Goal: Task Accomplishment & Management: Complete application form

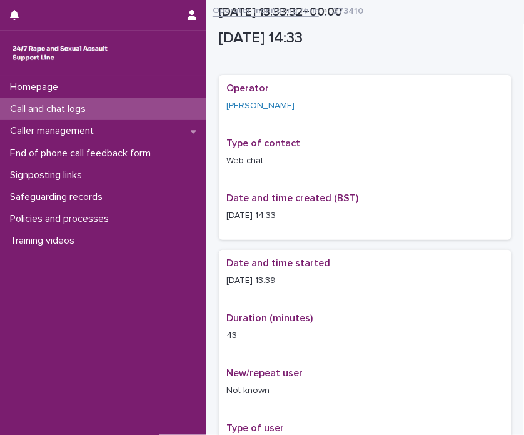
scroll to position [760, 0]
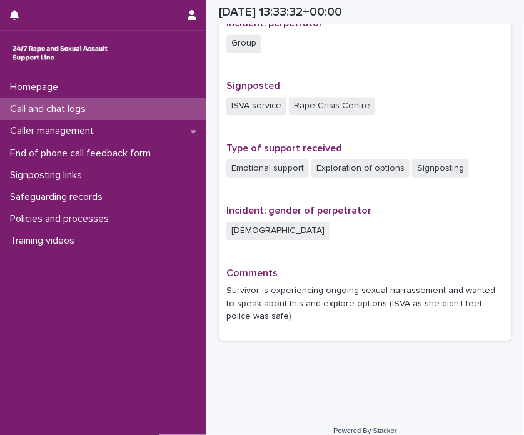
drag, startPoint x: 513, startPoint y: 49, endPoint x: 522, endPoint y: 75, distance: 27.3
click at [522, 75] on div "Homepage Call and chat logs Caller management End of phone call feedback form S…" at bounding box center [262, 217] width 524 height 435
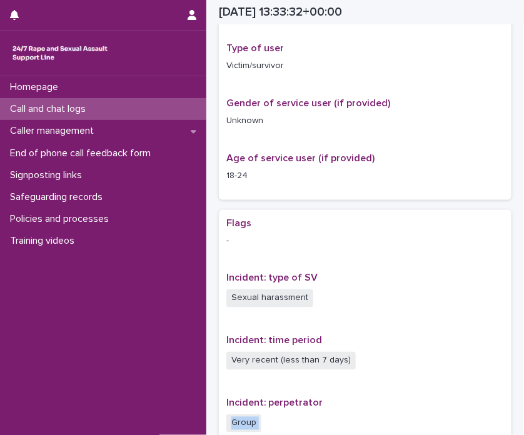
scroll to position [0, 0]
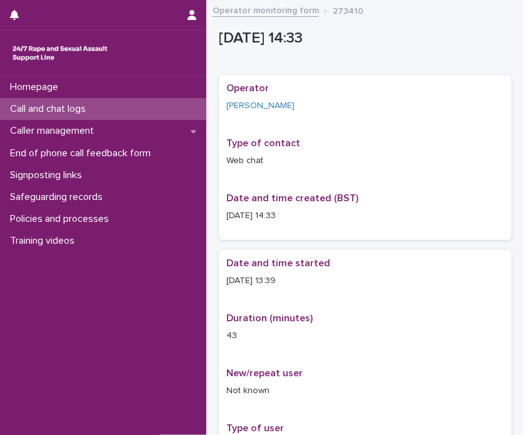
click at [285, 4] on link "Operator monitoring form" at bounding box center [265, 9] width 106 height 14
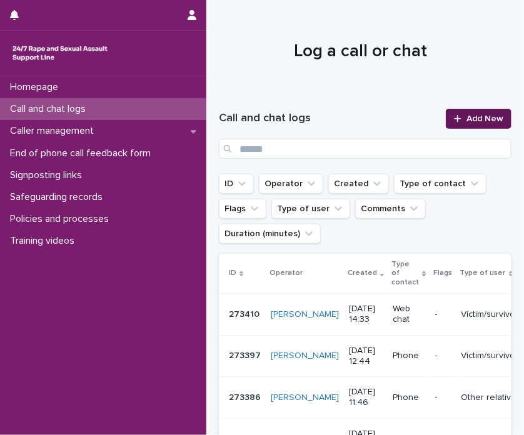
click at [466, 119] on span "Add New" at bounding box center [484, 118] width 37 height 9
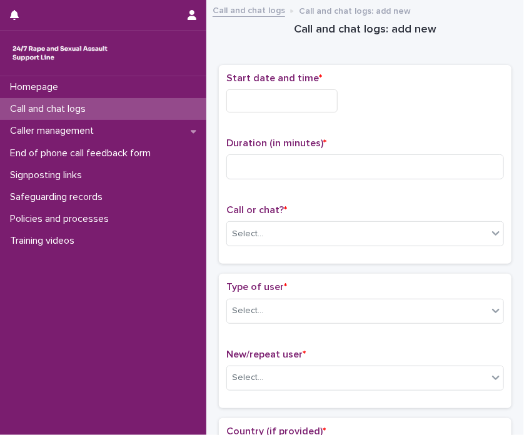
click at [279, 103] on input "text" at bounding box center [281, 100] width 111 height 23
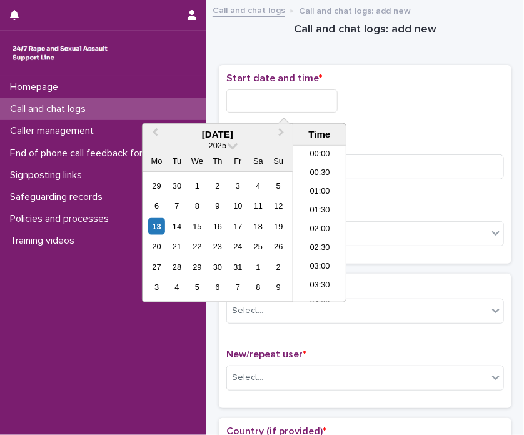
scroll to position [531, 0]
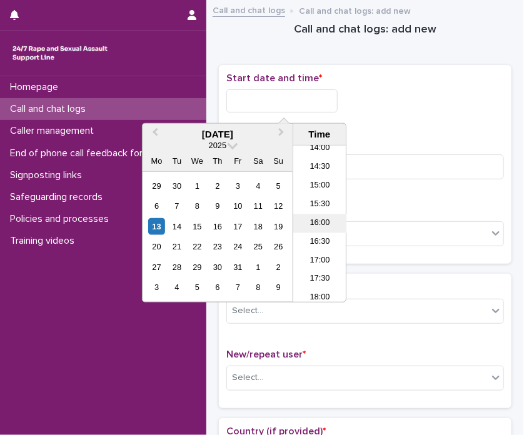
click at [320, 226] on li "16:00" at bounding box center [319, 223] width 53 height 19
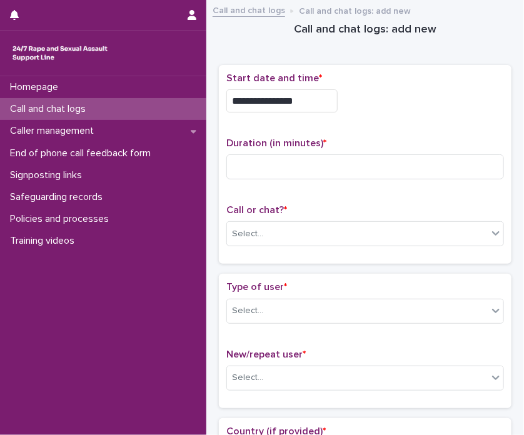
click at [303, 98] on input "**********" at bounding box center [281, 100] width 111 height 23
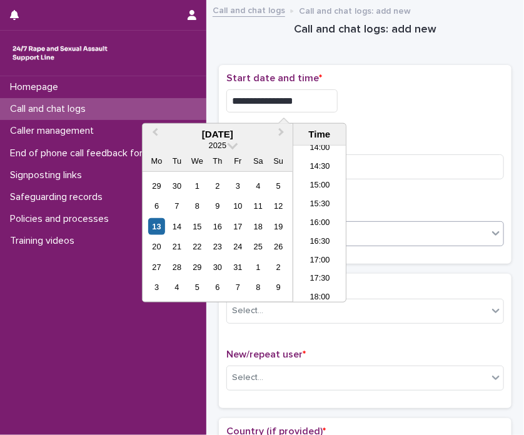
type input "**********"
click at [384, 237] on div "Select..." at bounding box center [357, 234] width 261 height 21
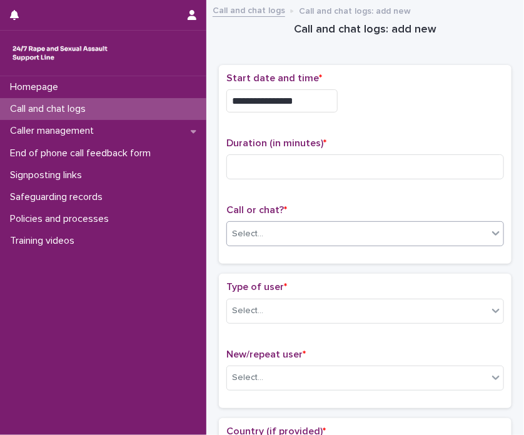
click at [311, 225] on div "Select..." at bounding box center [357, 234] width 261 height 21
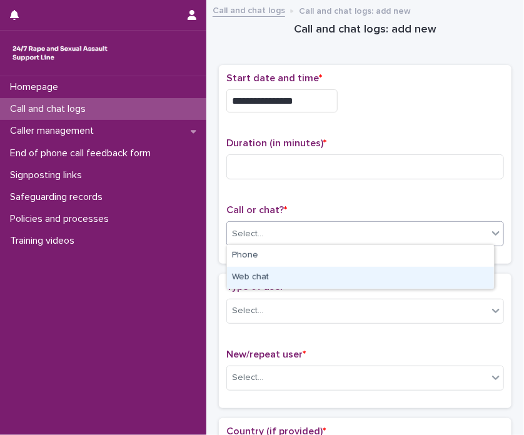
click at [313, 278] on div "Web chat" at bounding box center [360, 278] width 267 height 22
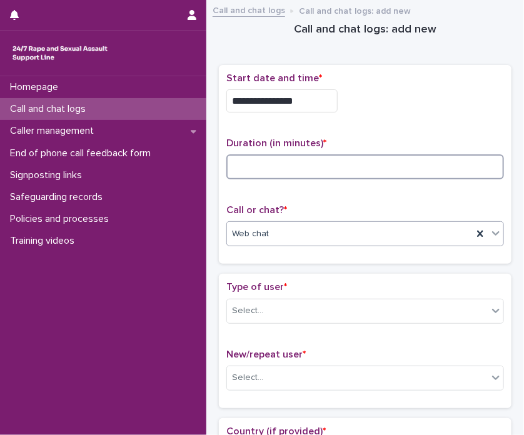
click at [357, 158] on input at bounding box center [364, 166] width 277 height 25
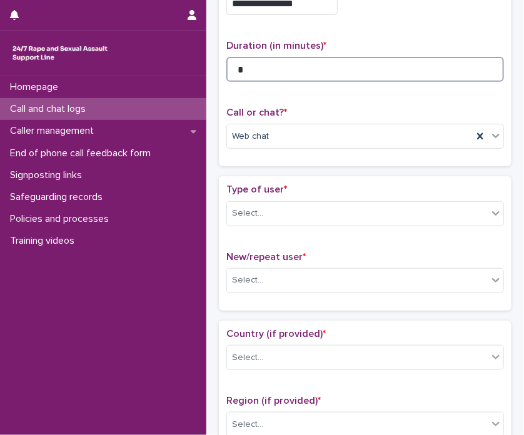
scroll to position [135, 0]
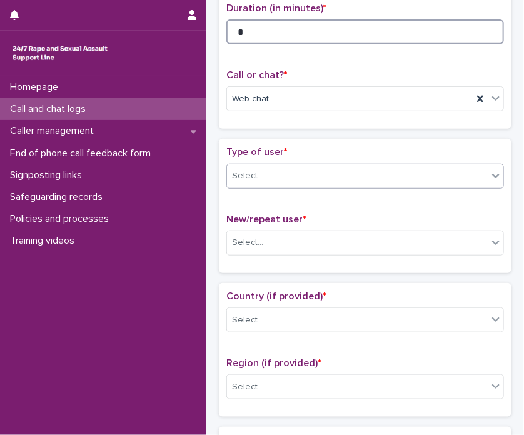
type input "*"
click at [337, 169] on div "Select..." at bounding box center [357, 176] width 261 height 21
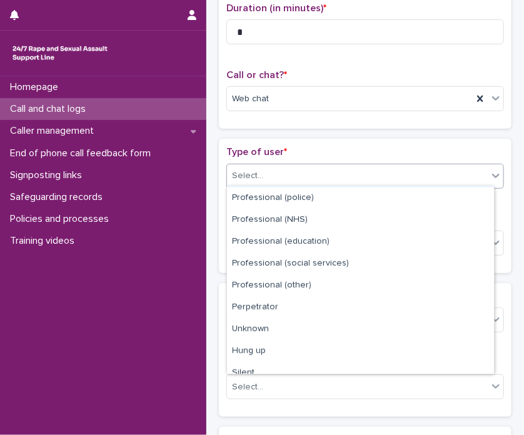
scroll to position [140, 0]
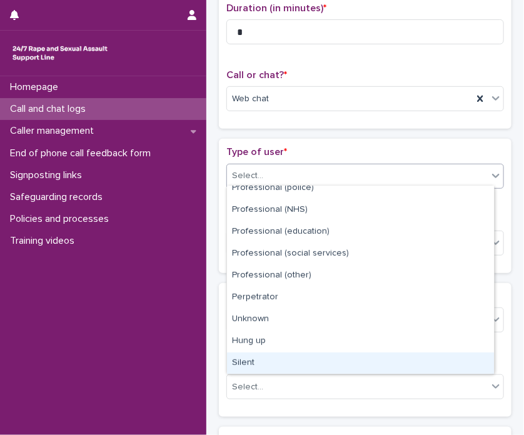
click at [437, 355] on div "Silent" at bounding box center [360, 363] width 267 height 22
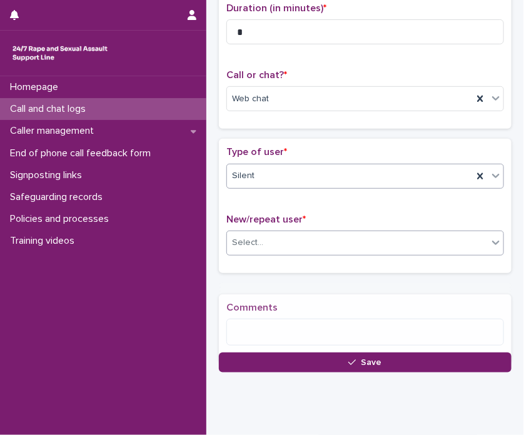
click at [350, 239] on div "Select..." at bounding box center [357, 242] width 261 height 21
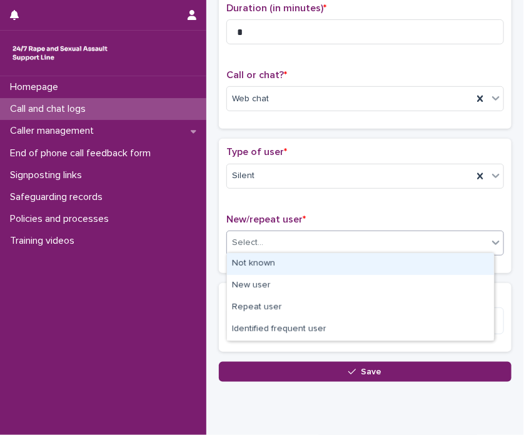
click at [333, 257] on div "Not known" at bounding box center [360, 264] width 267 height 22
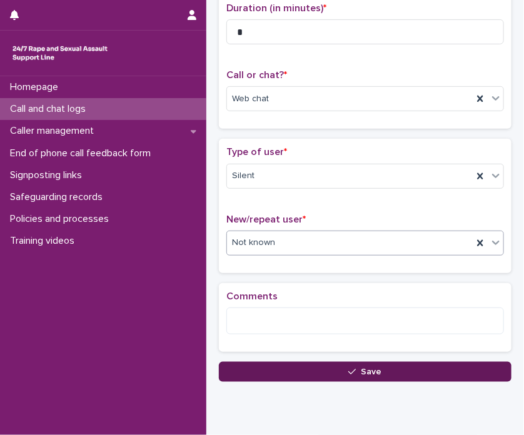
click at [304, 376] on button "Save" at bounding box center [365, 372] width 292 height 20
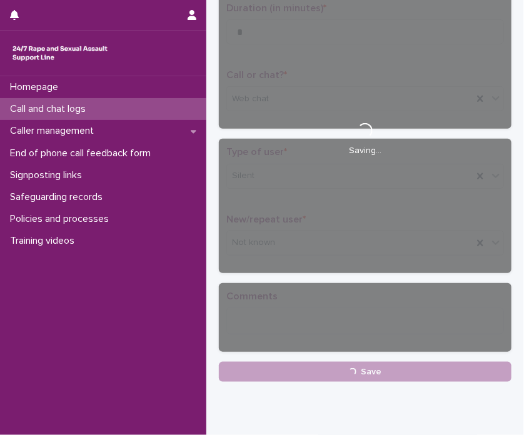
scroll to position [0, 0]
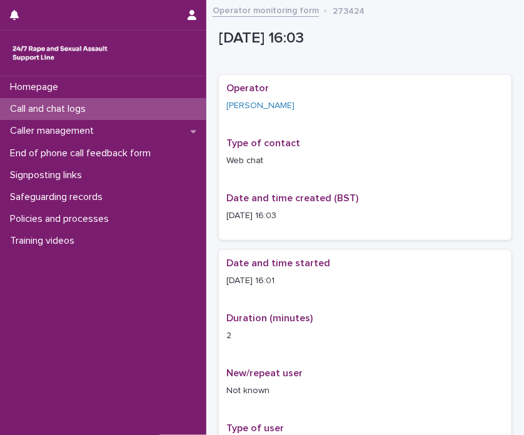
click at [282, 17] on div "Operator monitoring form 273424" at bounding box center [364, 10] width 317 height 17
click at [284, 16] on link "Operator monitoring form" at bounding box center [265, 9] width 106 height 14
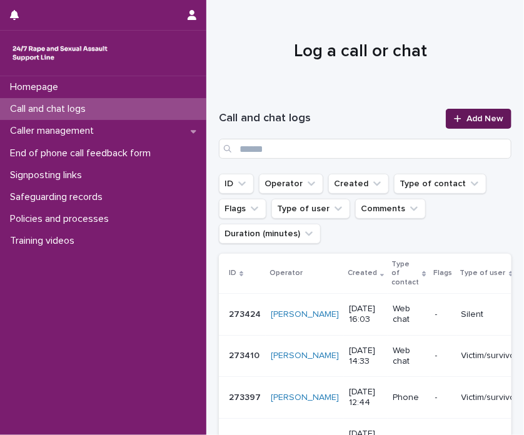
click at [467, 119] on span "Add New" at bounding box center [484, 118] width 37 height 9
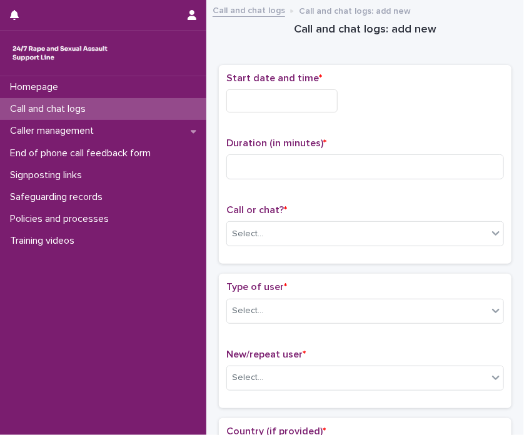
click at [280, 104] on input "text" at bounding box center [281, 100] width 111 height 23
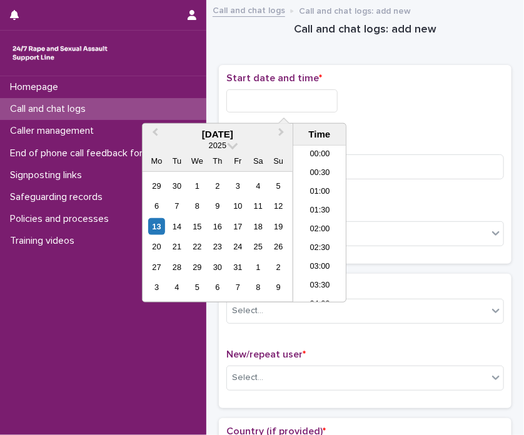
scroll to position [531, 0]
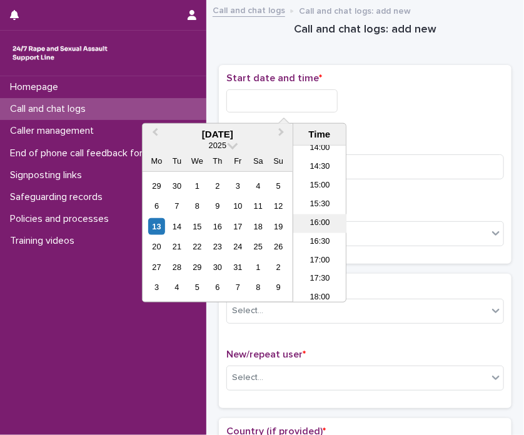
click at [312, 230] on li "16:00" at bounding box center [319, 223] width 53 height 19
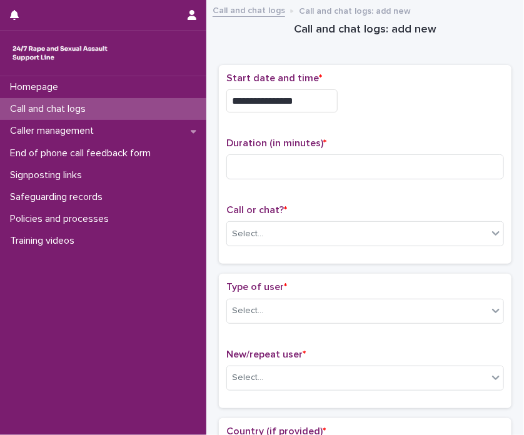
click at [310, 101] on input "**********" at bounding box center [281, 100] width 111 height 23
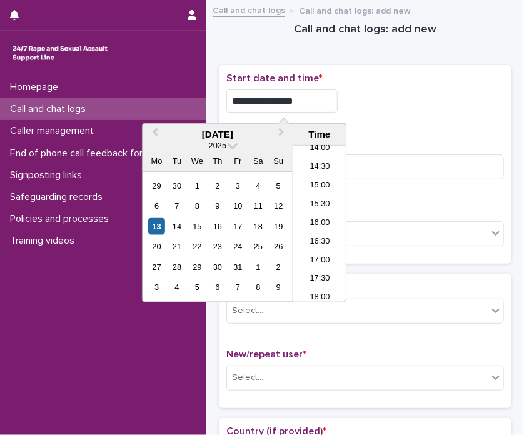
type input "**********"
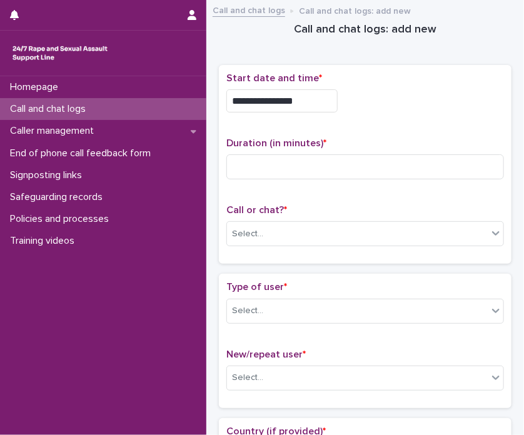
click at [407, 196] on div "**********" at bounding box center [364, 164] width 277 height 184
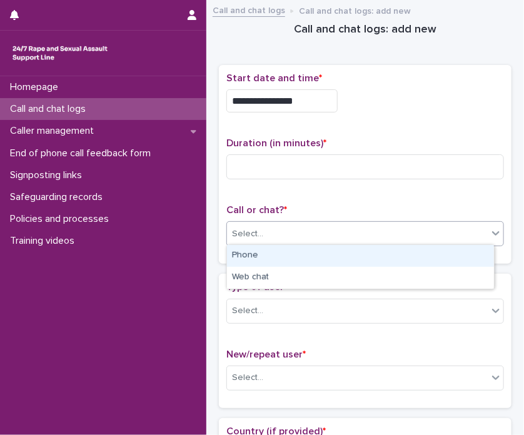
click at [372, 242] on div "Select..." at bounding box center [364, 233] width 277 height 25
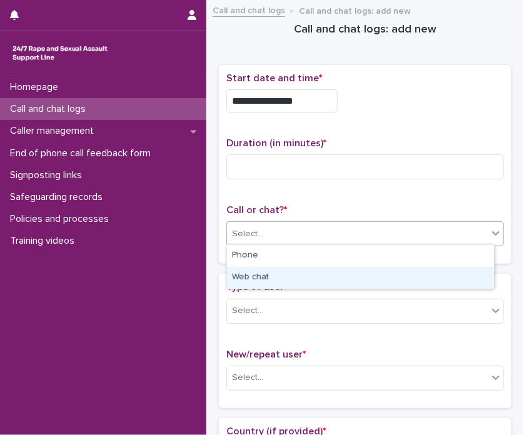
click at [339, 270] on div "Web chat" at bounding box center [360, 278] width 267 height 22
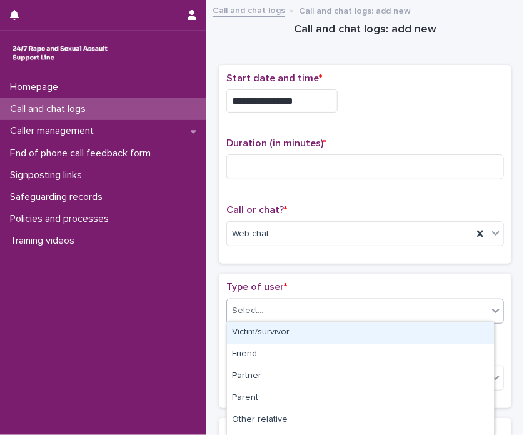
click at [305, 303] on div "Select..." at bounding box center [357, 311] width 261 height 21
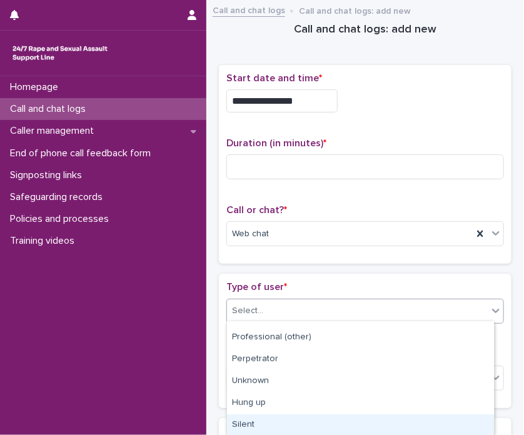
click at [460, 422] on div "Silent" at bounding box center [360, 425] width 267 height 22
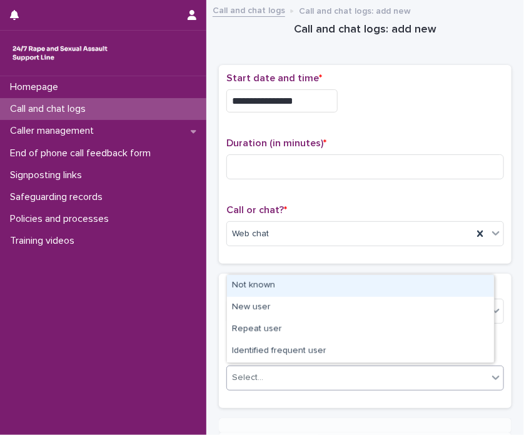
click at [376, 372] on div "Select..." at bounding box center [357, 377] width 261 height 21
click at [323, 280] on div "Not known" at bounding box center [360, 286] width 267 height 22
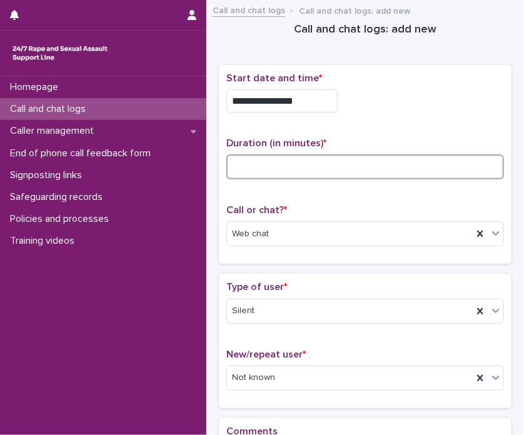
click at [301, 172] on input at bounding box center [364, 166] width 277 height 25
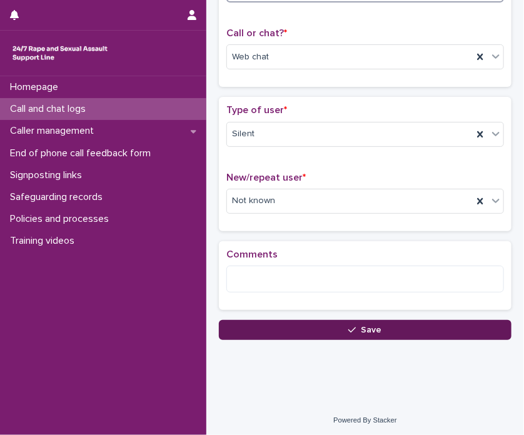
type input "*"
click at [352, 326] on div "button" at bounding box center [354, 330] width 12 height 9
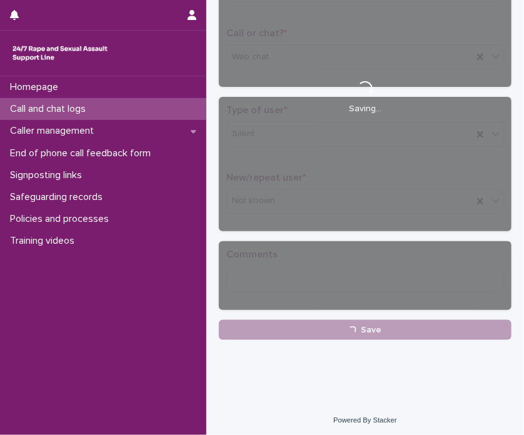
scroll to position [0, 0]
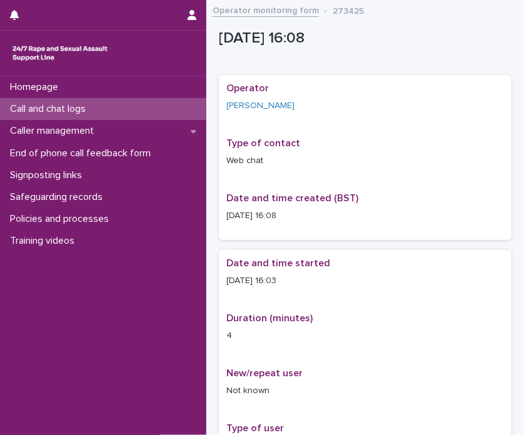
click at [288, 12] on link "Operator monitoring form" at bounding box center [265, 9] width 106 height 14
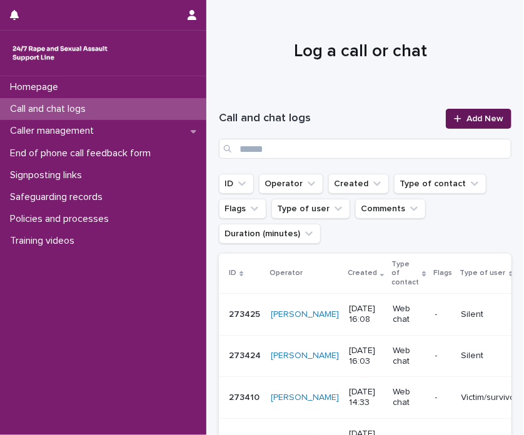
click at [468, 124] on link "Add New" at bounding box center [478, 119] width 66 height 20
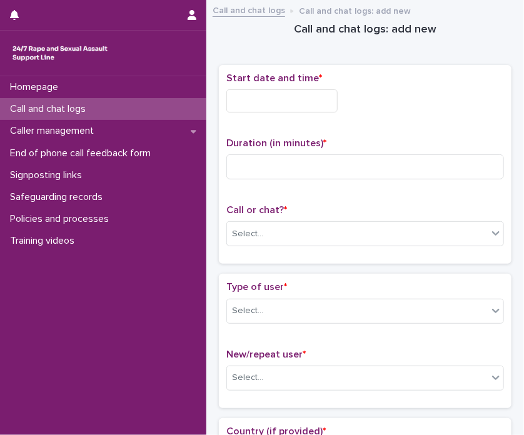
click at [255, 102] on input "text" at bounding box center [281, 100] width 111 height 23
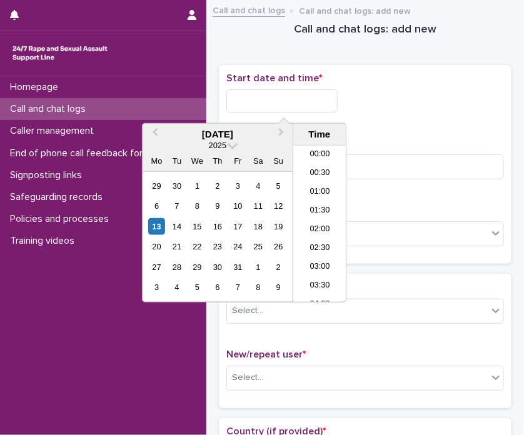
scroll to position [531, 0]
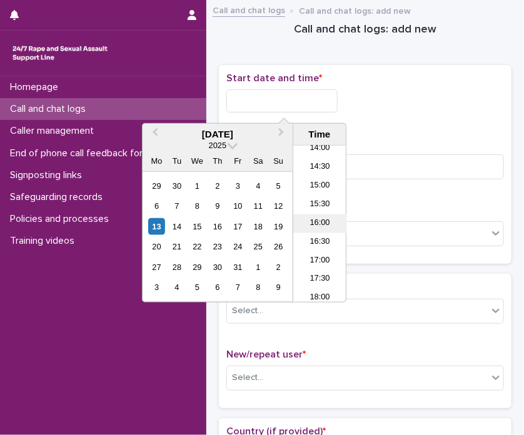
click at [322, 226] on li "16:00" at bounding box center [319, 223] width 53 height 19
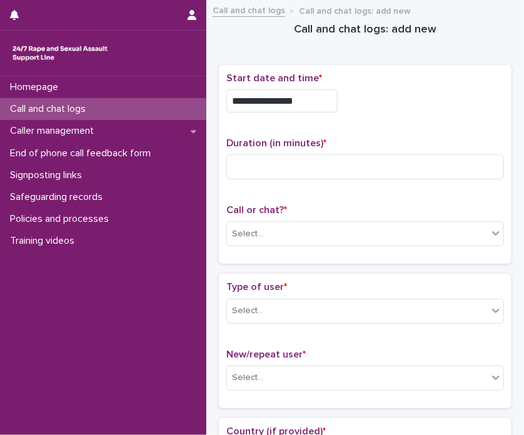
click at [321, 92] on input "**********" at bounding box center [281, 100] width 111 height 23
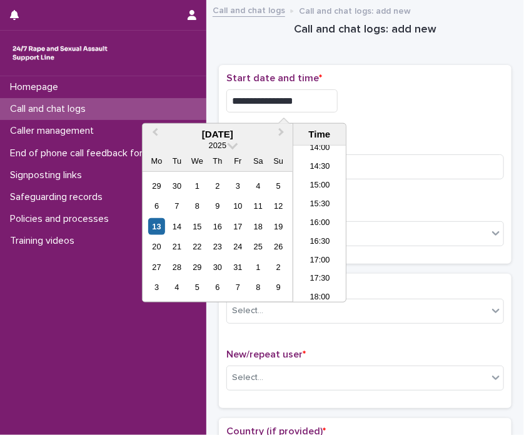
type input "**********"
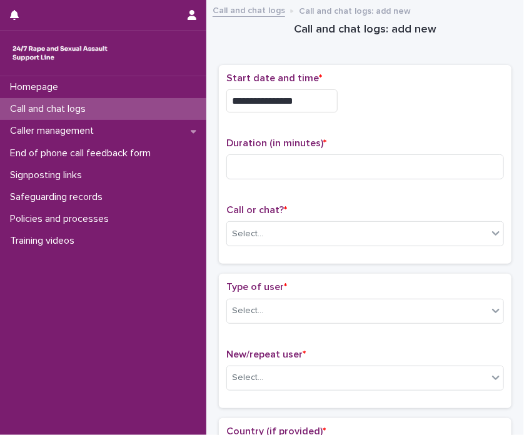
click at [424, 193] on div "**********" at bounding box center [364, 164] width 277 height 184
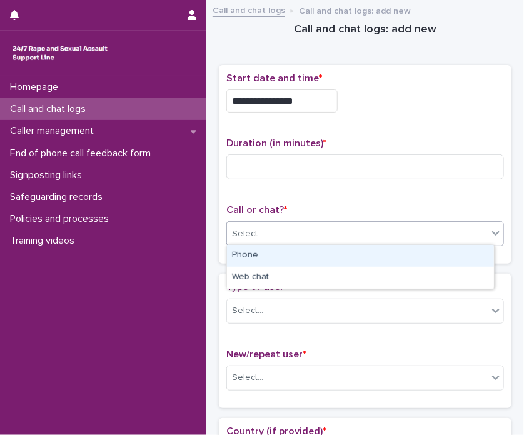
click at [363, 224] on div "Select..." at bounding box center [357, 234] width 261 height 21
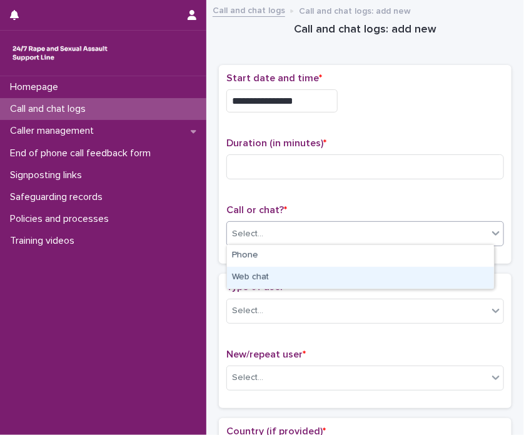
click at [320, 274] on div "Web chat" at bounding box center [360, 278] width 267 height 22
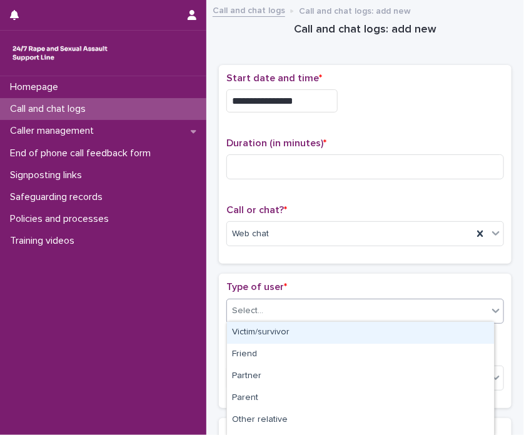
drag, startPoint x: 310, startPoint y: 312, endPoint x: 332, endPoint y: 336, distance: 32.7
click at [332, 336] on body "**********" at bounding box center [262, 217] width 524 height 435
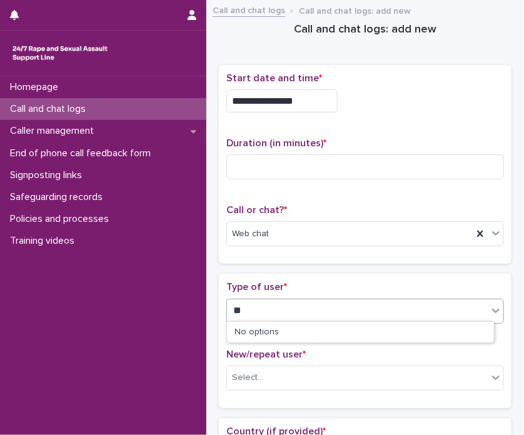
type input "*"
click at [241, 314] on div "Select..." at bounding box center [247, 310] width 31 height 13
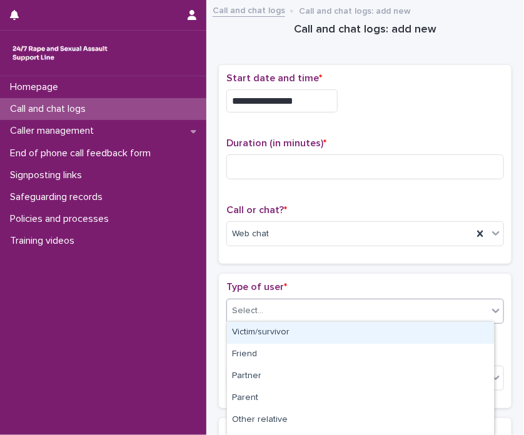
click at [255, 330] on div "Victim/survivor" at bounding box center [360, 333] width 267 height 22
click at [255, 330] on div "Type of user * option Victim/survivor focused, 1 of 15. 15 results available. U…" at bounding box center [364, 307] width 277 height 52
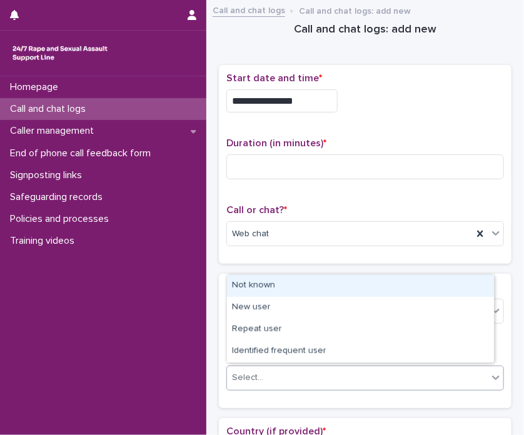
click at [290, 369] on div "Select..." at bounding box center [357, 377] width 261 height 21
click at [257, 294] on div "Not known" at bounding box center [360, 286] width 267 height 22
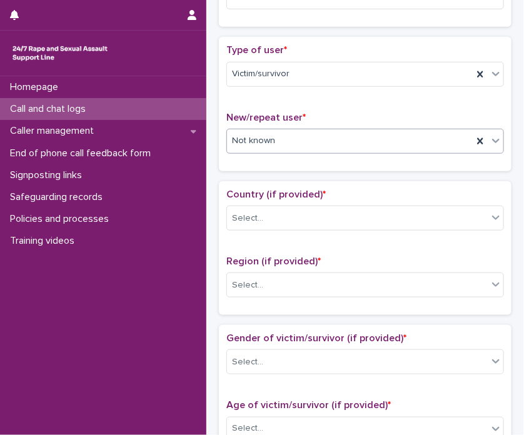
scroll to position [417, 0]
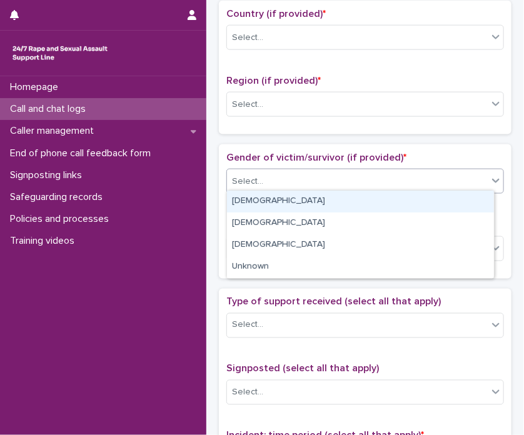
click at [289, 181] on div "Select..." at bounding box center [357, 181] width 261 height 21
click at [262, 207] on div "[DEMOGRAPHIC_DATA]" at bounding box center [360, 202] width 267 height 22
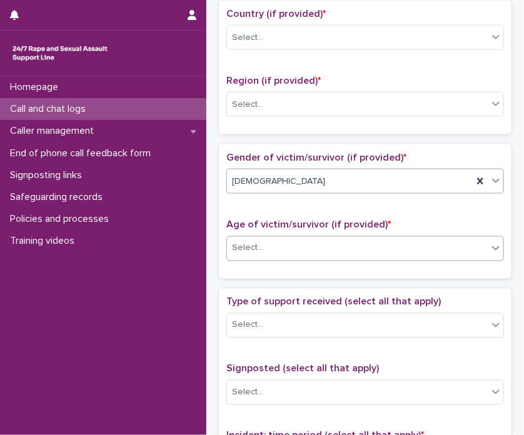
click at [268, 246] on div "Select..." at bounding box center [357, 248] width 261 height 21
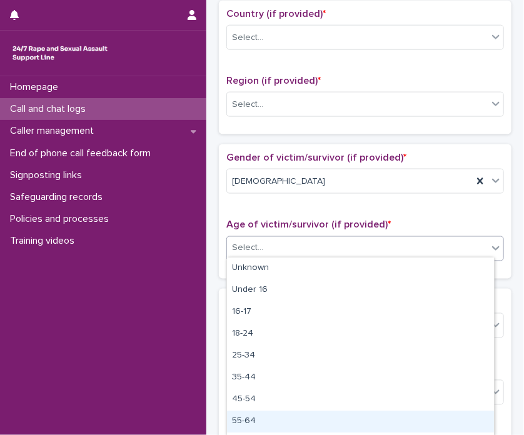
click at [252, 418] on div "55-64" at bounding box center [360, 421] width 267 height 22
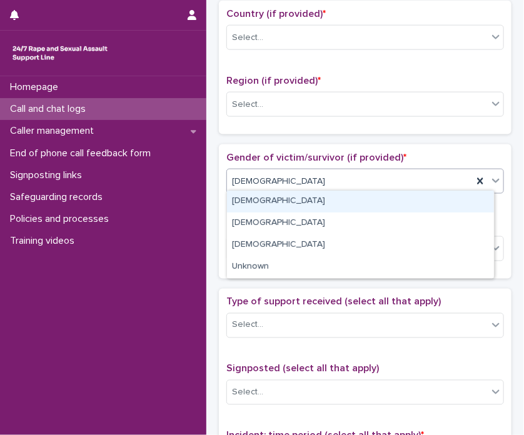
click at [488, 176] on div at bounding box center [495, 180] width 15 height 22
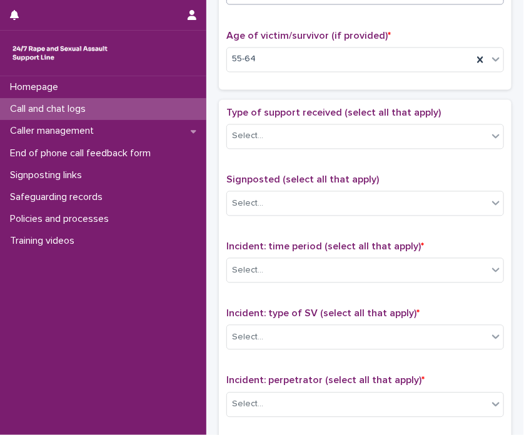
scroll to position [613, 0]
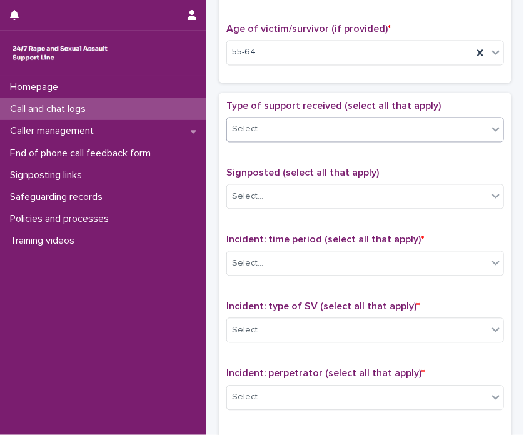
click at [324, 129] on div "Select..." at bounding box center [357, 129] width 261 height 21
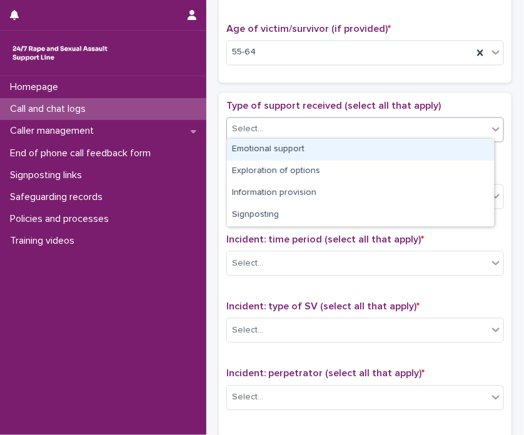
click at [316, 146] on div "Emotional support" at bounding box center [360, 150] width 267 height 22
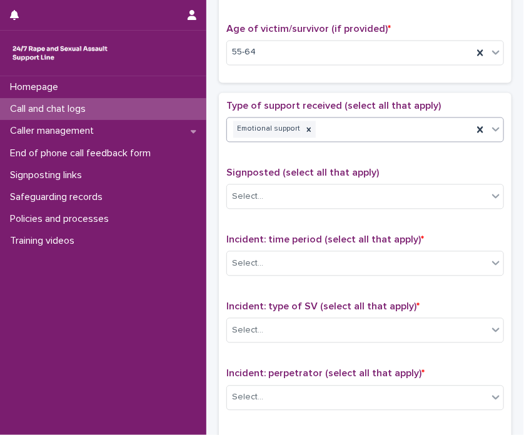
click at [360, 136] on div "Emotional support" at bounding box center [350, 130] width 246 height 22
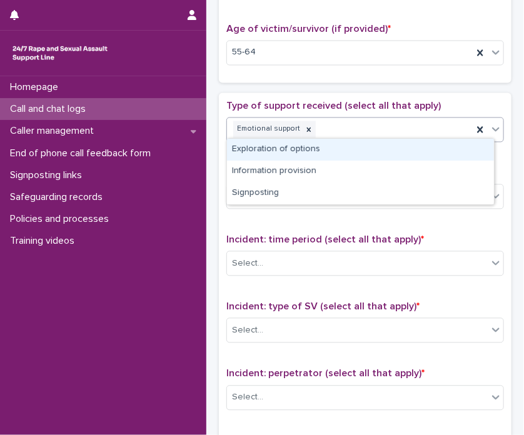
click at [347, 152] on div "Exploration of options" at bounding box center [360, 150] width 267 height 22
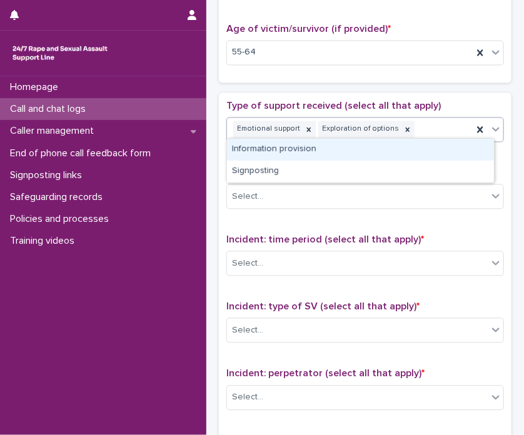
click at [424, 119] on div "Emotional support Exploration of options" at bounding box center [350, 130] width 246 height 22
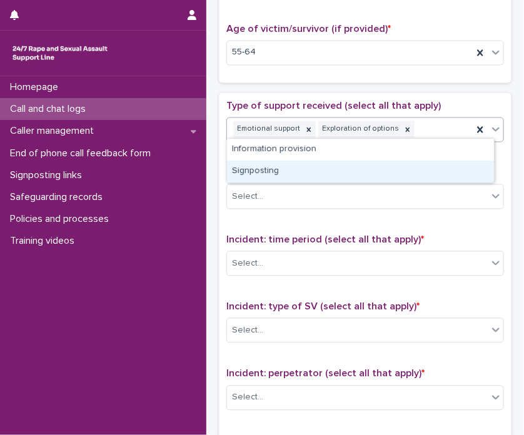
drag, startPoint x: 386, startPoint y: 159, endPoint x: 397, endPoint y: 173, distance: 17.4
click at [397, 173] on div "Signposting" at bounding box center [360, 172] width 267 height 22
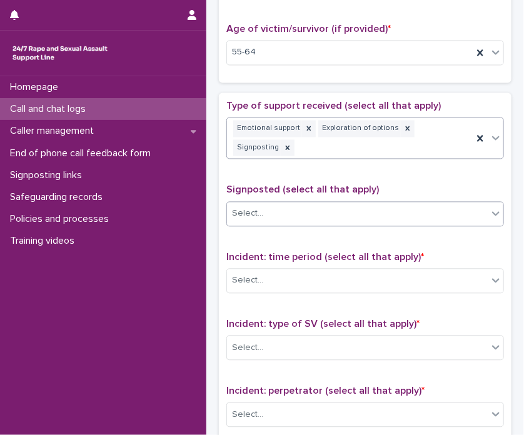
scroll to position [622, 0]
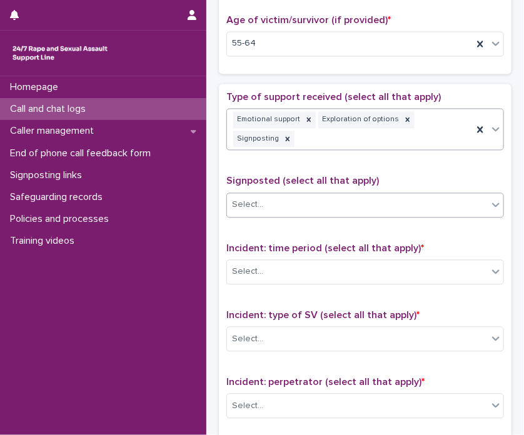
click at [385, 195] on div "Select..." at bounding box center [357, 205] width 261 height 21
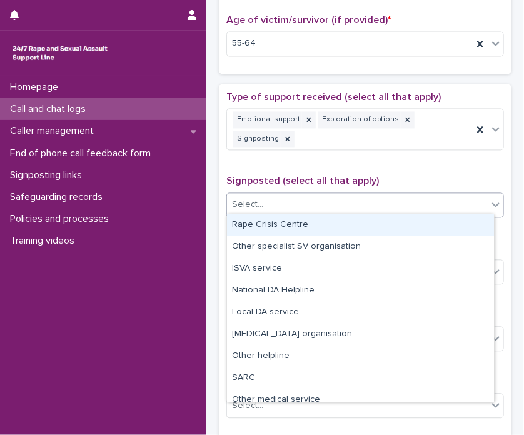
click at [342, 223] on div "Rape Crisis Centre" at bounding box center [360, 225] width 267 height 22
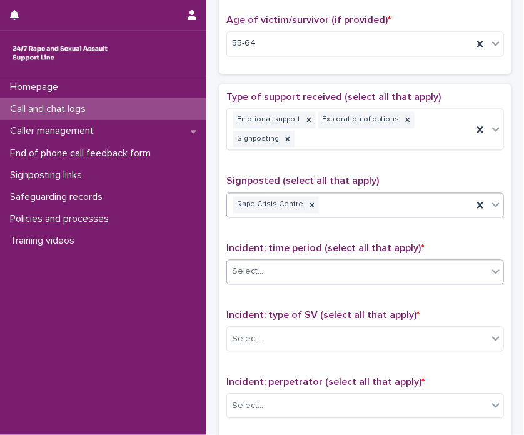
click at [327, 275] on div "Select..." at bounding box center [357, 272] width 261 height 21
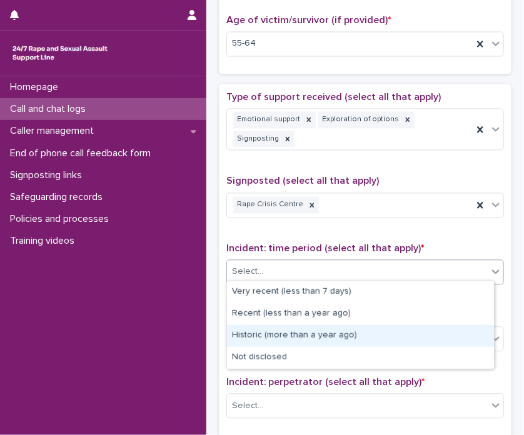
click at [322, 339] on div "Historic (more than a year ago)" at bounding box center [360, 336] width 267 height 22
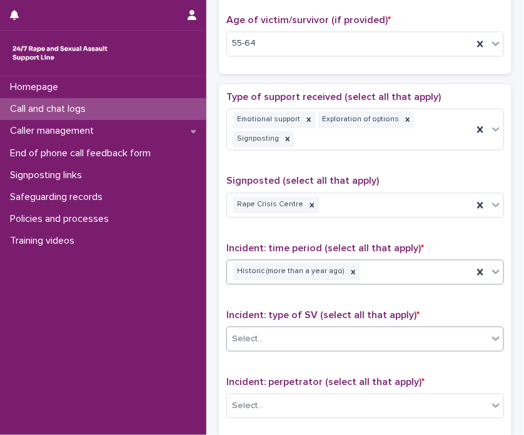
click at [313, 332] on div "Select..." at bounding box center [357, 339] width 261 height 21
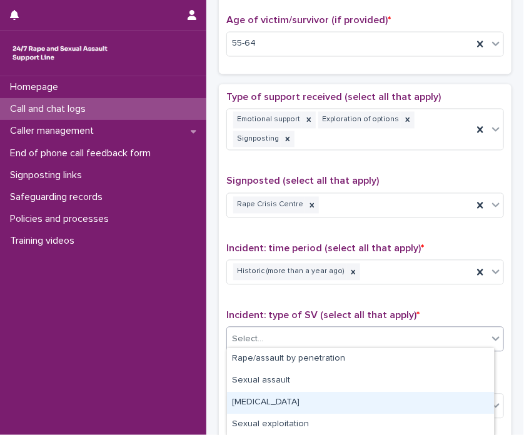
click at [307, 397] on div "[MEDICAL_DATA]" at bounding box center [360, 403] width 267 height 22
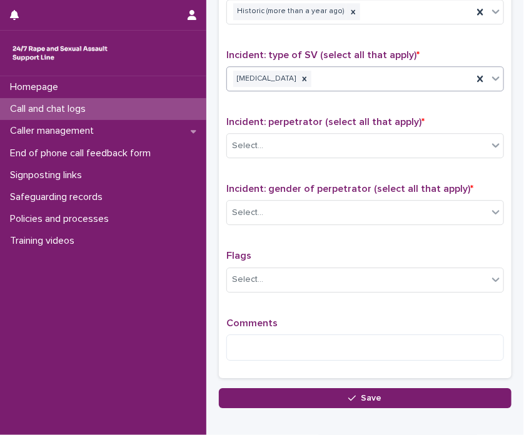
scroll to position [938, 0]
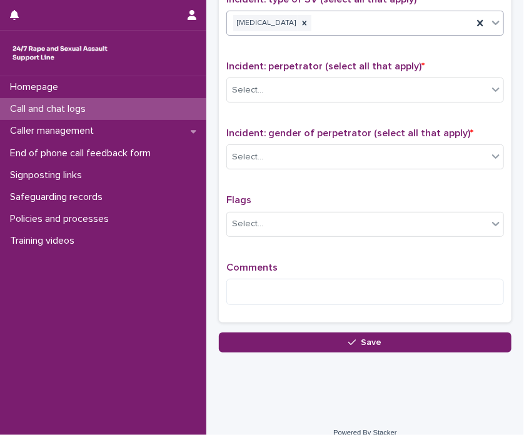
click at [280, 97] on div "Incident: perpetrator (select all that apply) * Select..." at bounding box center [364, 87] width 277 height 52
click at [268, 81] on div "Select..." at bounding box center [357, 90] width 261 height 21
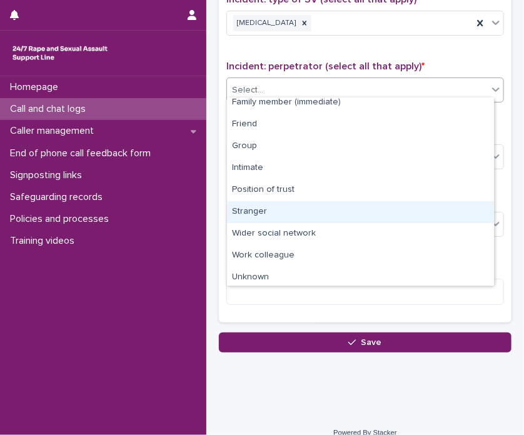
scroll to position [52, 0]
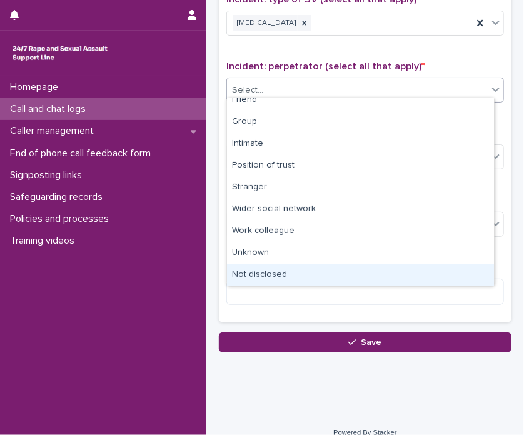
click at [462, 278] on div "Not disclosed" at bounding box center [360, 275] width 267 height 22
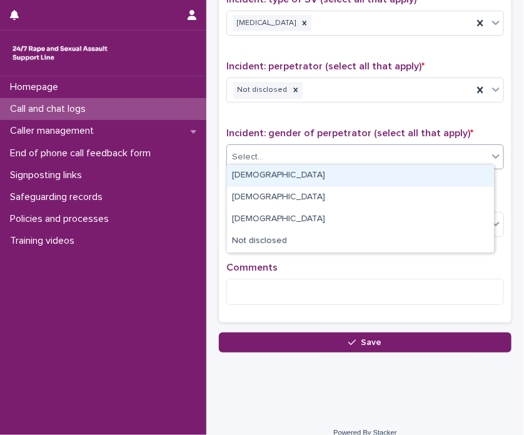
click at [285, 147] on div "Select..." at bounding box center [357, 157] width 261 height 21
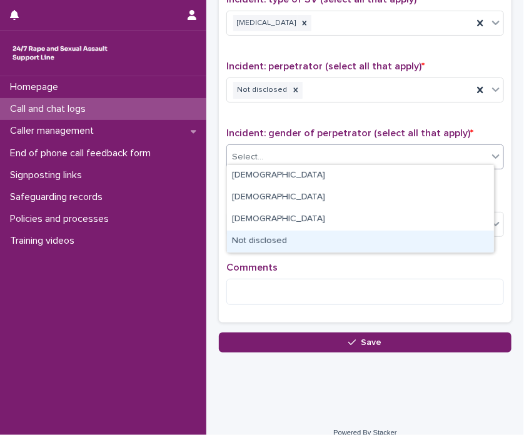
click at [284, 236] on div "Not disclosed" at bounding box center [360, 242] width 267 height 22
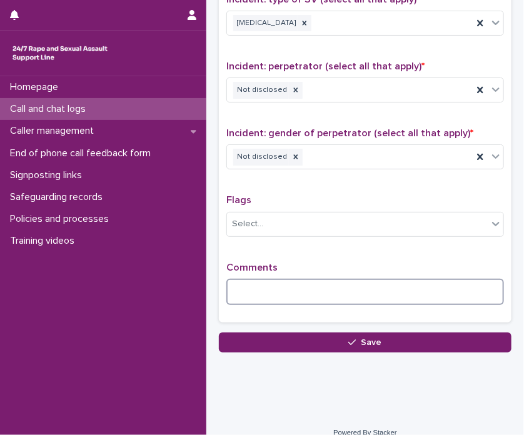
click at [249, 297] on textarea at bounding box center [364, 292] width 277 height 27
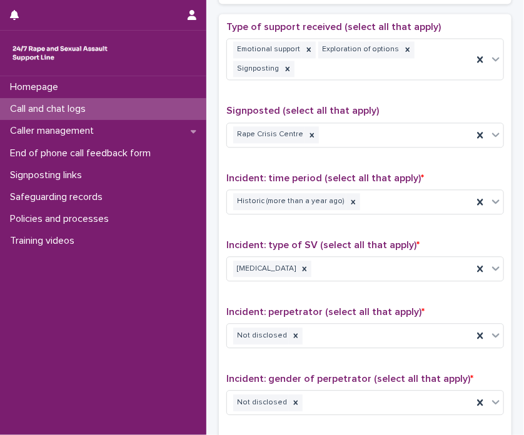
scroll to position [675, 0]
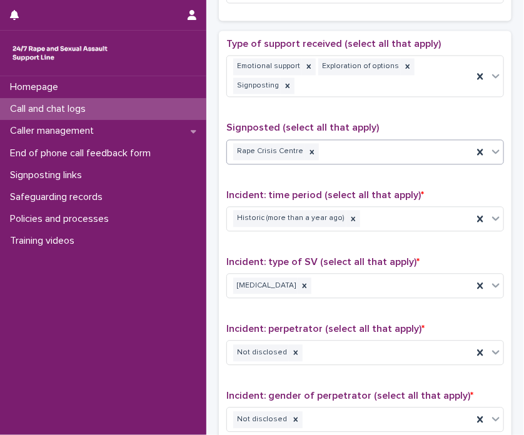
type textarea "**********"
click at [365, 152] on div "Rape Crisis Centre" at bounding box center [350, 152] width 246 height 22
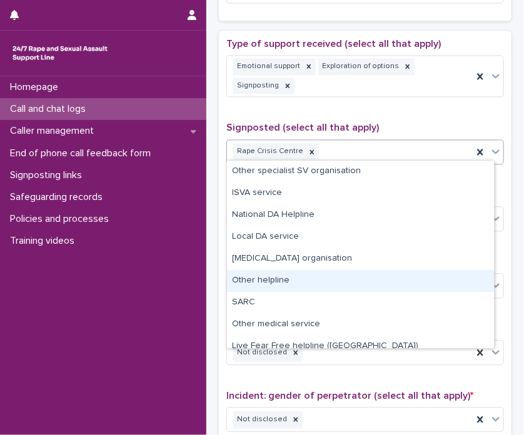
click at [316, 270] on div "Other helpline" at bounding box center [360, 281] width 267 height 22
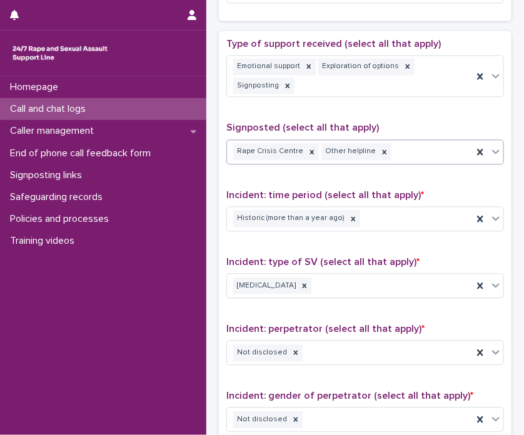
scroll to position [0, 0]
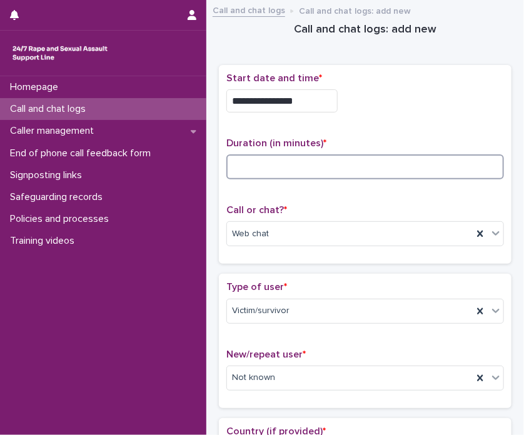
click at [246, 161] on input at bounding box center [364, 166] width 277 height 25
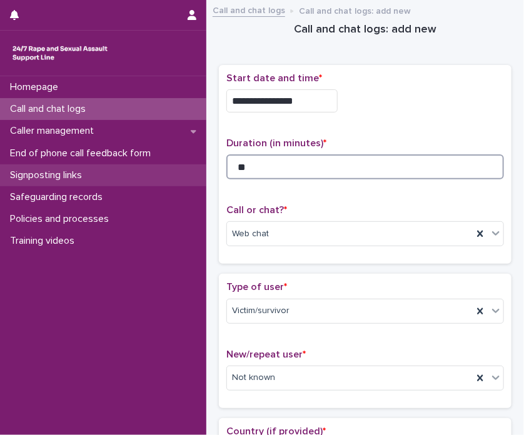
type input "**"
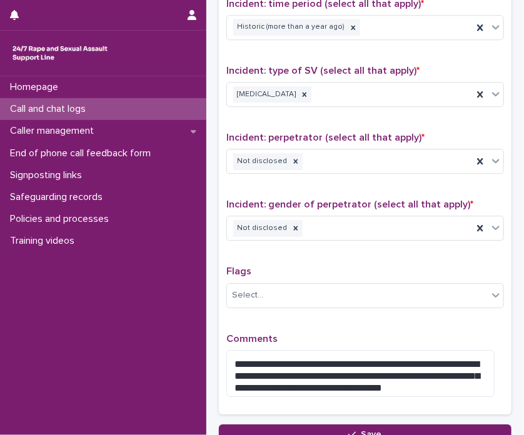
scroll to position [968, 0]
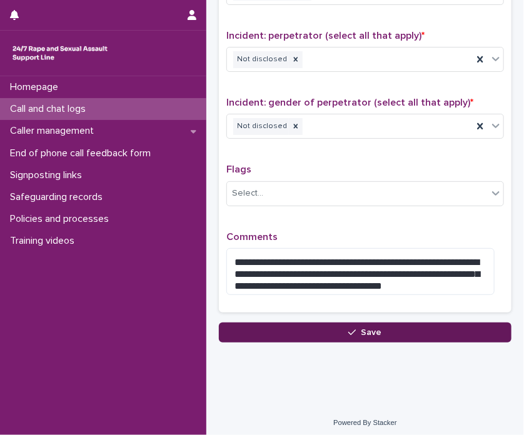
click at [430, 323] on button "Save" at bounding box center [365, 332] width 292 height 20
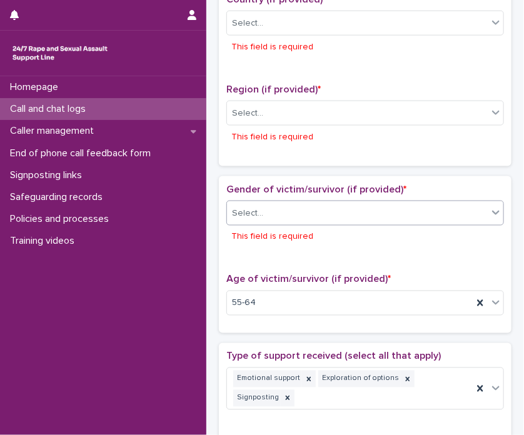
scroll to position [432, 0]
click at [270, 34] on div "Select... This field is required" at bounding box center [364, 35] width 277 height 48
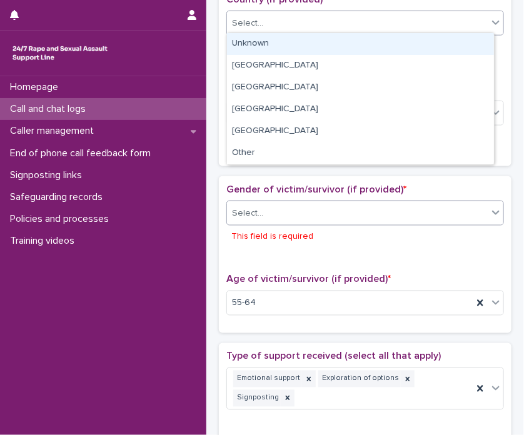
click at [246, 29] on div "Select..." at bounding box center [357, 23] width 261 height 21
drag, startPoint x: 243, startPoint y: 54, endPoint x: 259, endPoint y: 44, distance: 18.9
click at [259, 44] on div "Unknown" at bounding box center [360, 44] width 267 height 22
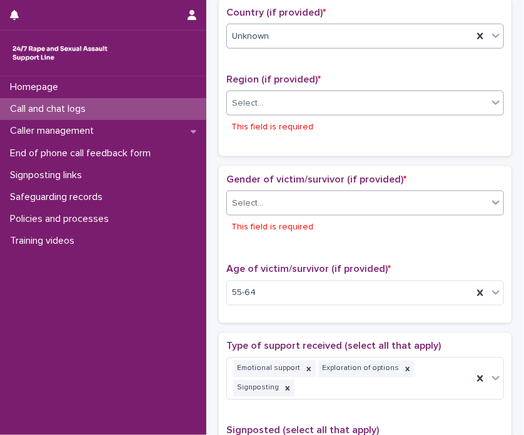
scroll to position [411, 0]
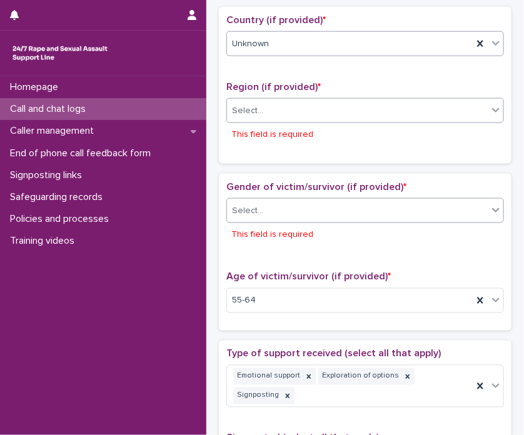
click at [246, 93] on div "Region (if provided) * Select... This field is required" at bounding box center [364, 118] width 277 height 75
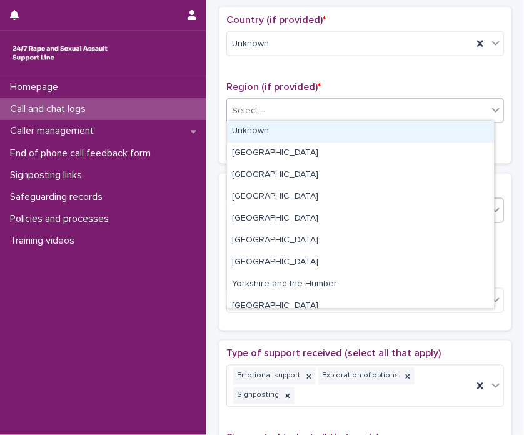
click at [246, 104] on div "Select..." at bounding box center [247, 110] width 31 height 13
click at [239, 129] on div "Unknown" at bounding box center [360, 132] width 267 height 22
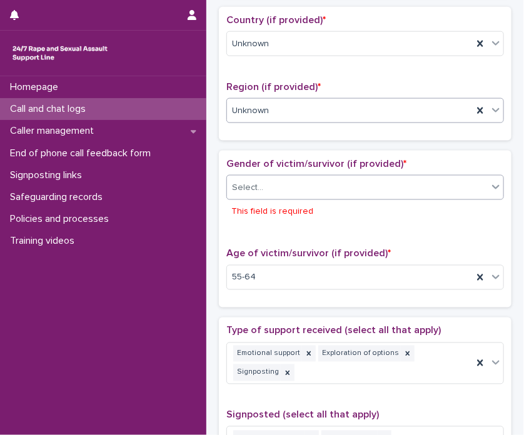
scroll to position [400, 0]
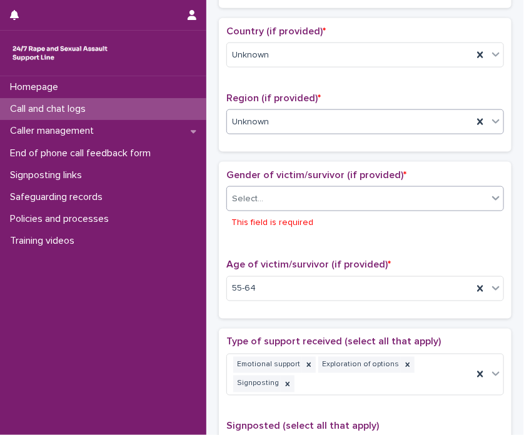
click at [245, 206] on div "Select..." at bounding box center [364, 198] width 277 height 25
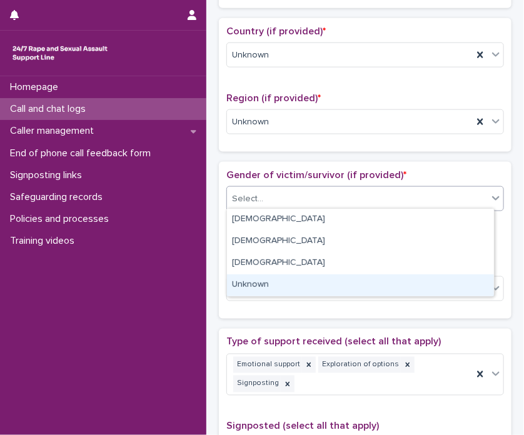
click at [269, 286] on div "Unknown" at bounding box center [360, 285] width 267 height 22
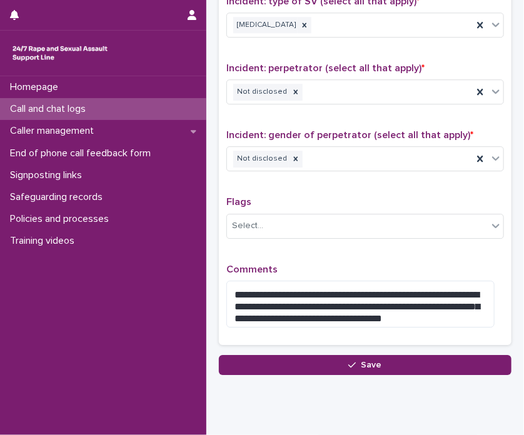
scroll to position [968, 0]
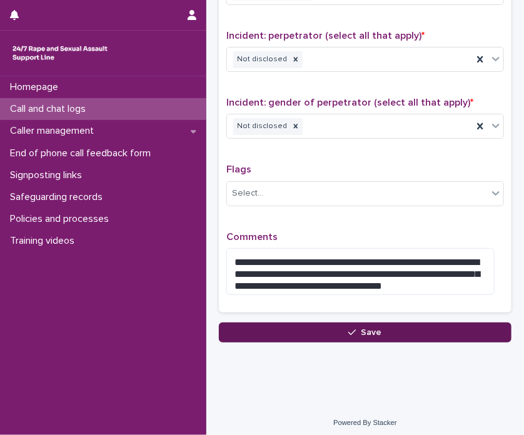
click at [322, 322] on button "Save" at bounding box center [365, 332] width 292 height 20
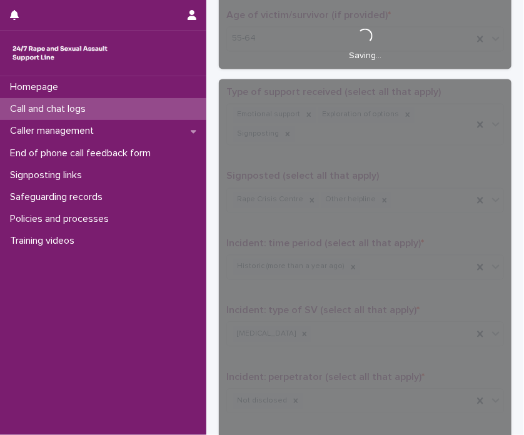
scroll to position [0, 0]
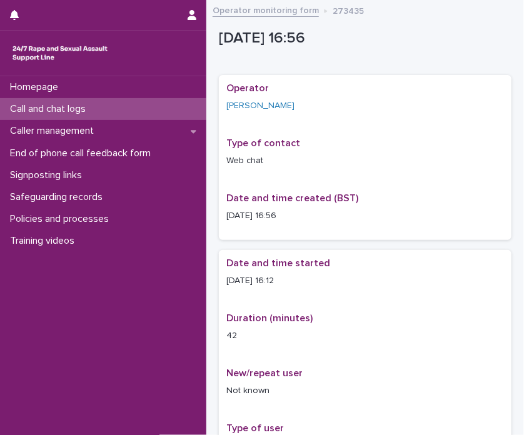
click at [120, 116] on div "Call and chat logs" at bounding box center [103, 109] width 206 height 22
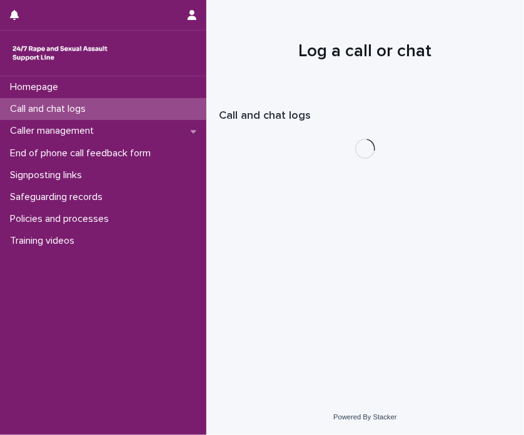
click at [120, 116] on div "Call and chat logs" at bounding box center [103, 109] width 206 height 22
drag, startPoint x: 120, startPoint y: 116, endPoint x: 162, endPoint y: 4, distance: 120.2
click at [120, 116] on div "Call and chat logs" at bounding box center [103, 109] width 206 height 22
